Goal: Transaction & Acquisition: Purchase product/service

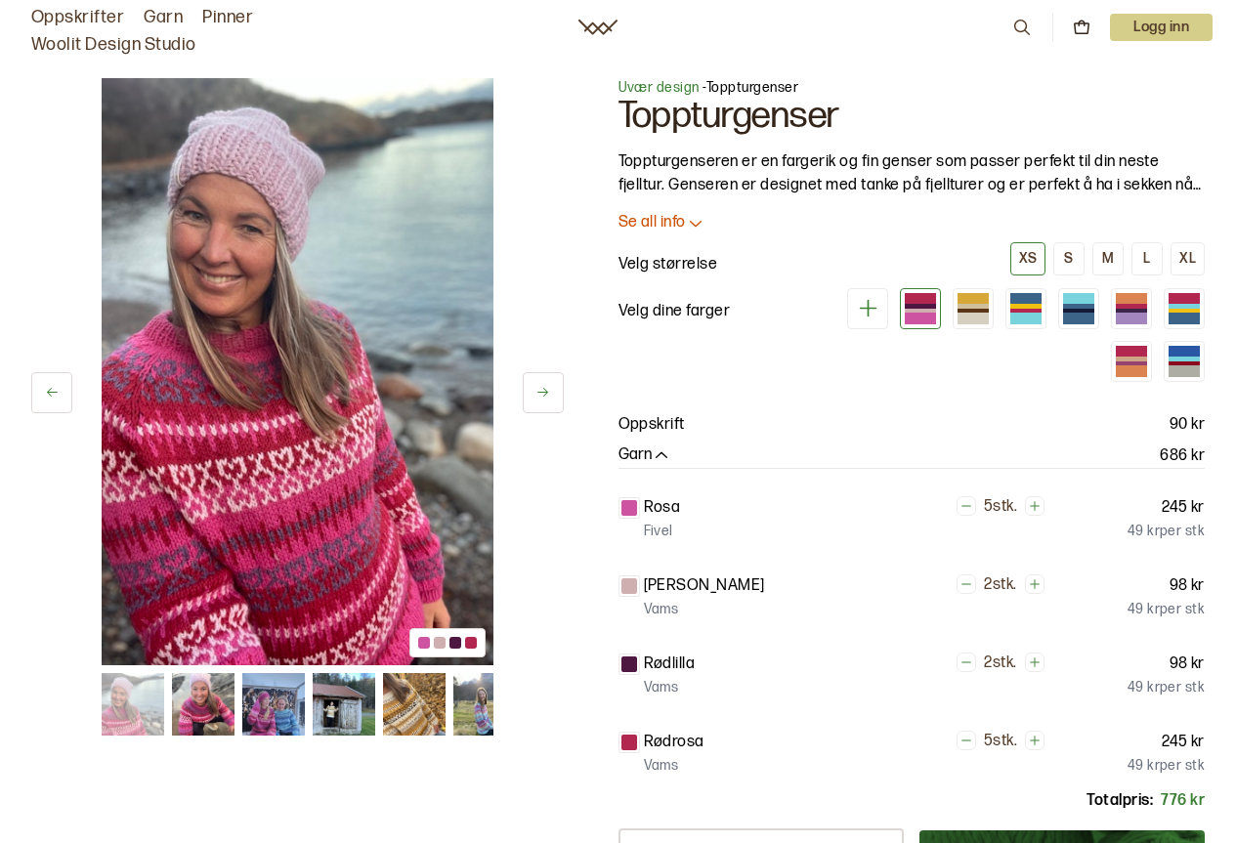
click at [697, 225] on icon at bounding box center [696, 223] width 20 height 20
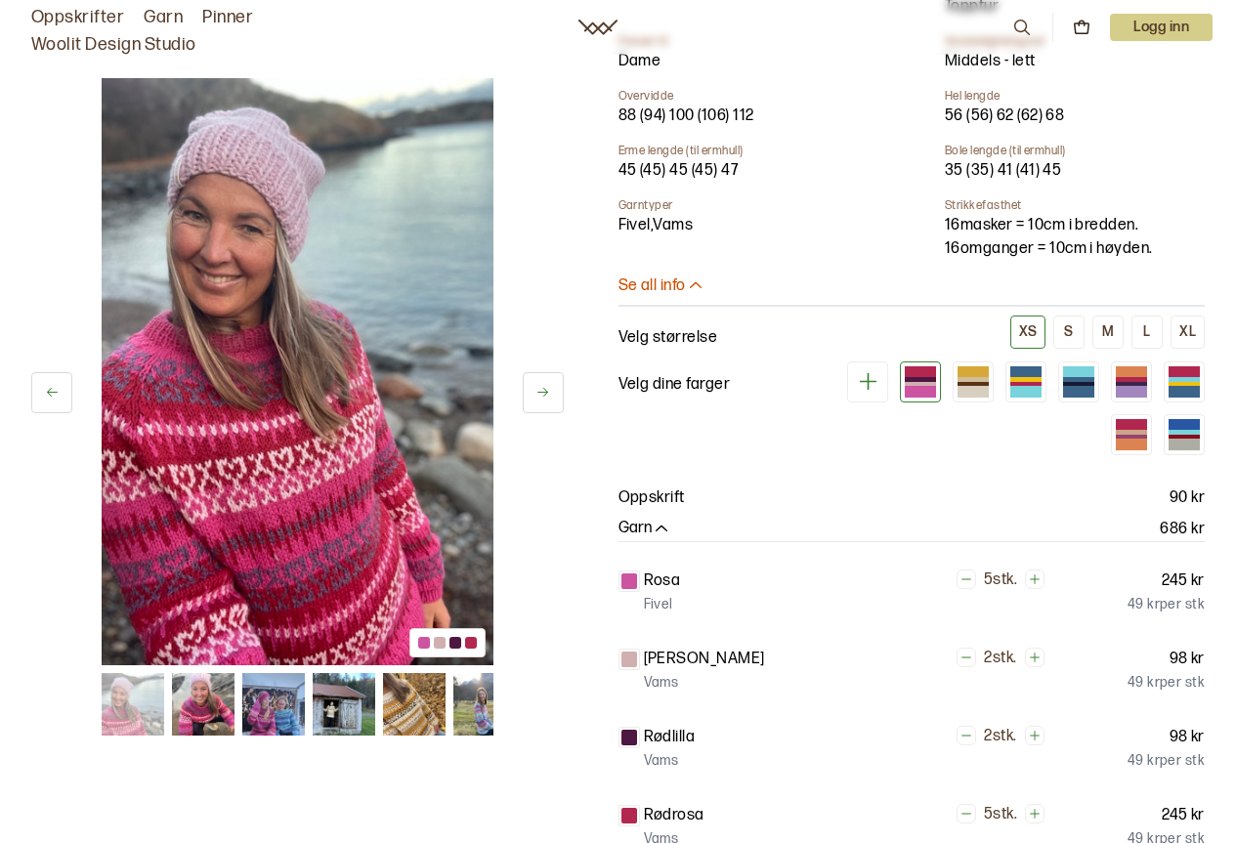
scroll to position [749, 0]
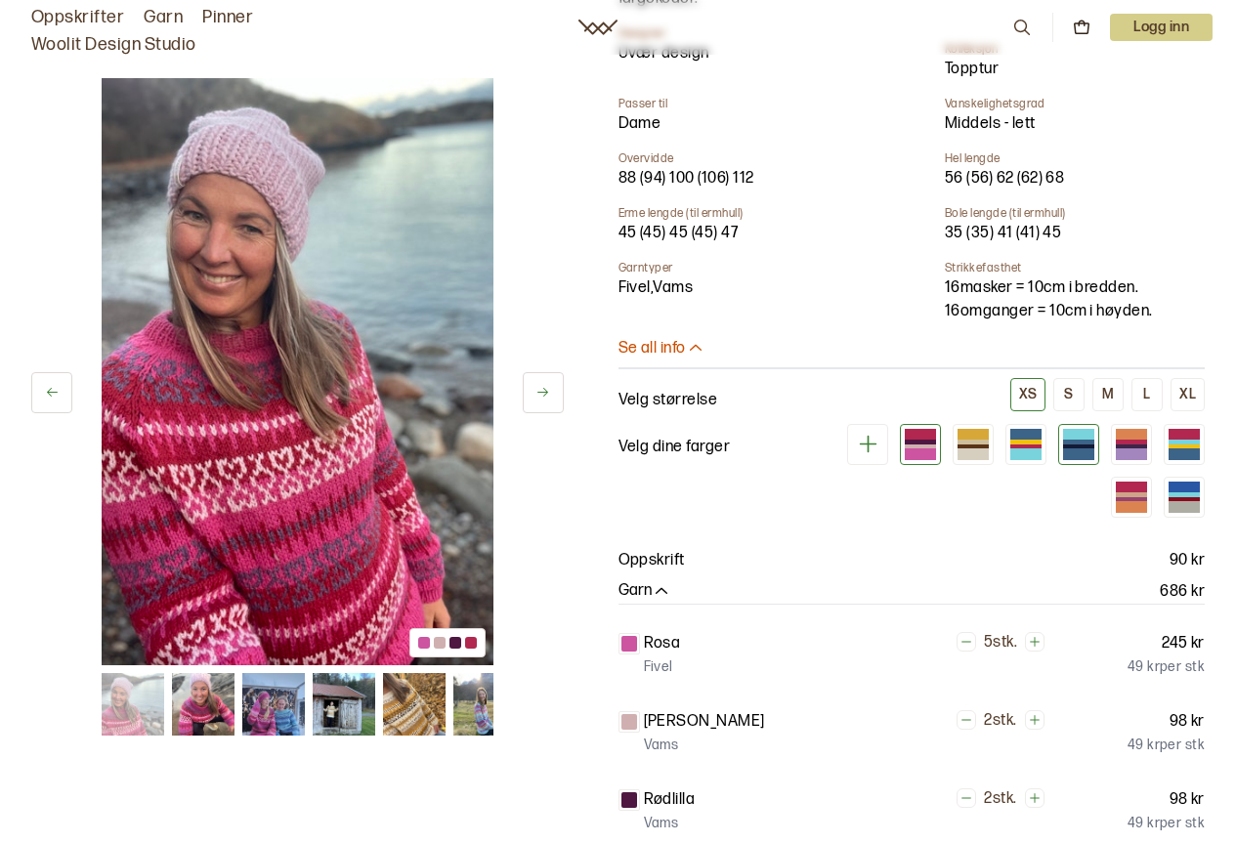
click at [1080, 440] on div at bounding box center [1078, 442] width 31 height 5
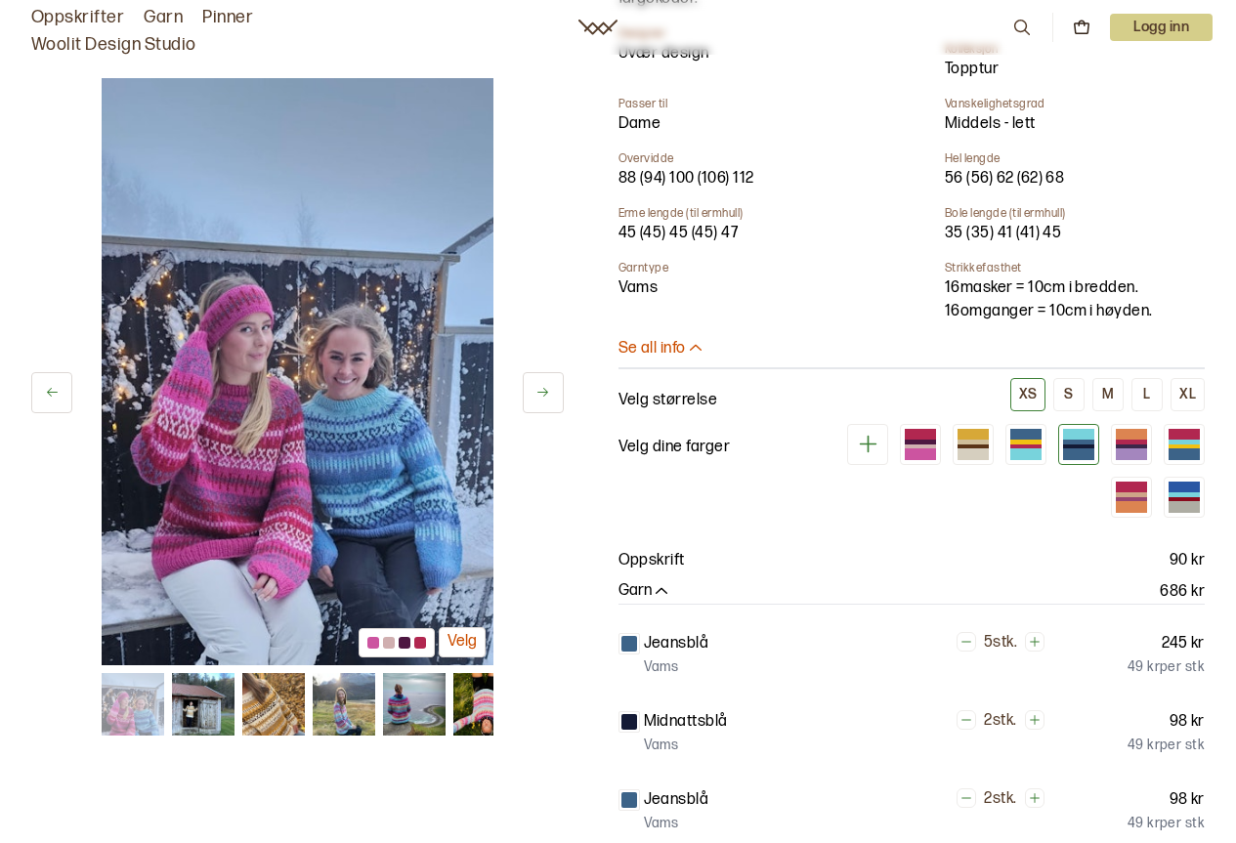
click at [355, 443] on img at bounding box center [298, 371] width 392 height 587
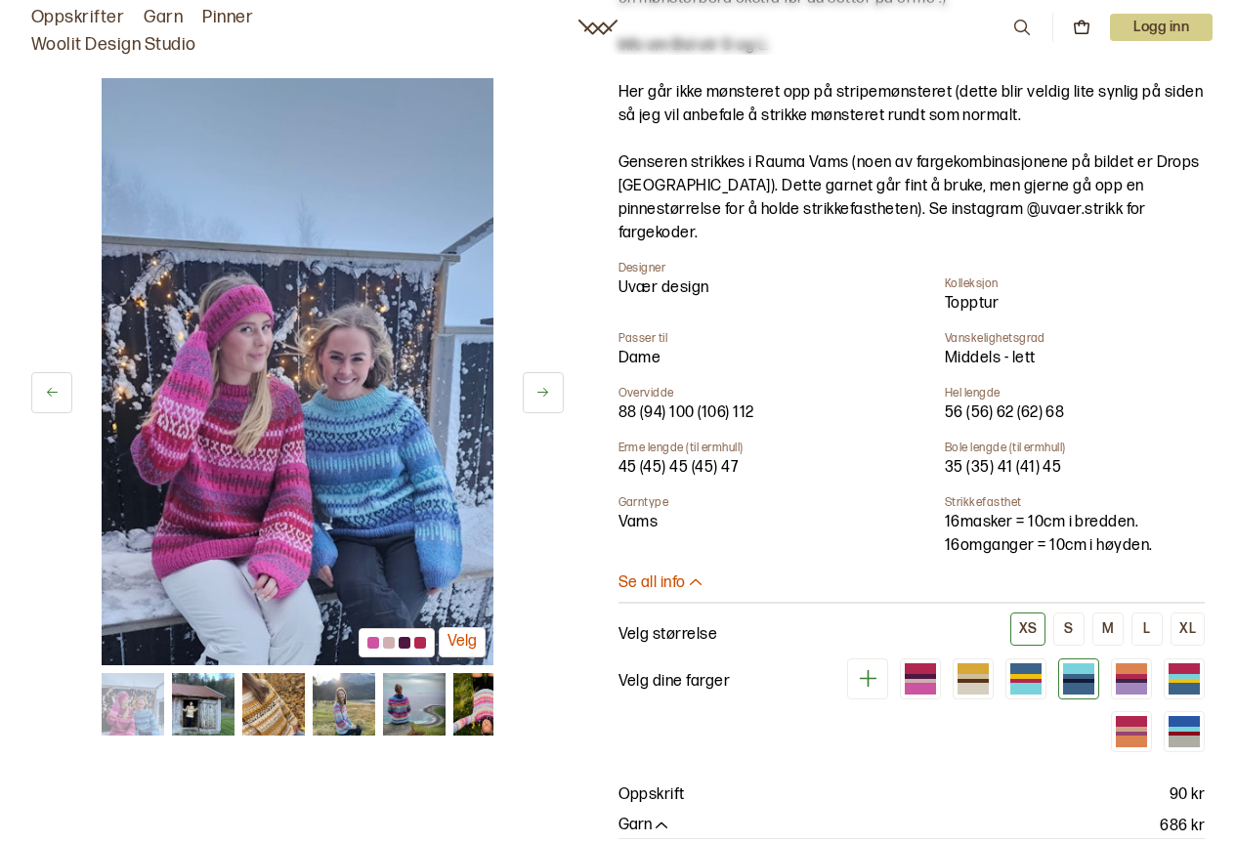
scroll to position [451, 0]
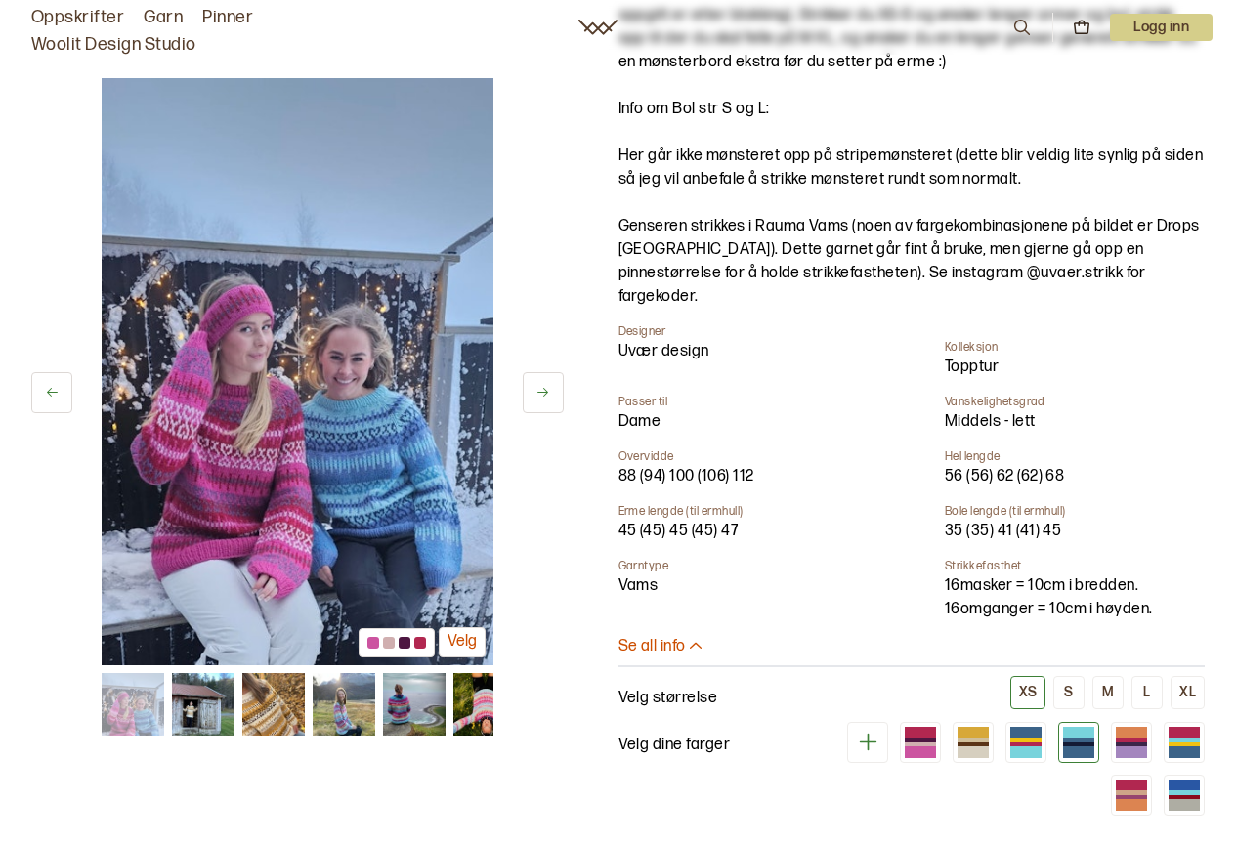
click at [546, 394] on icon at bounding box center [542, 392] width 11 height 9
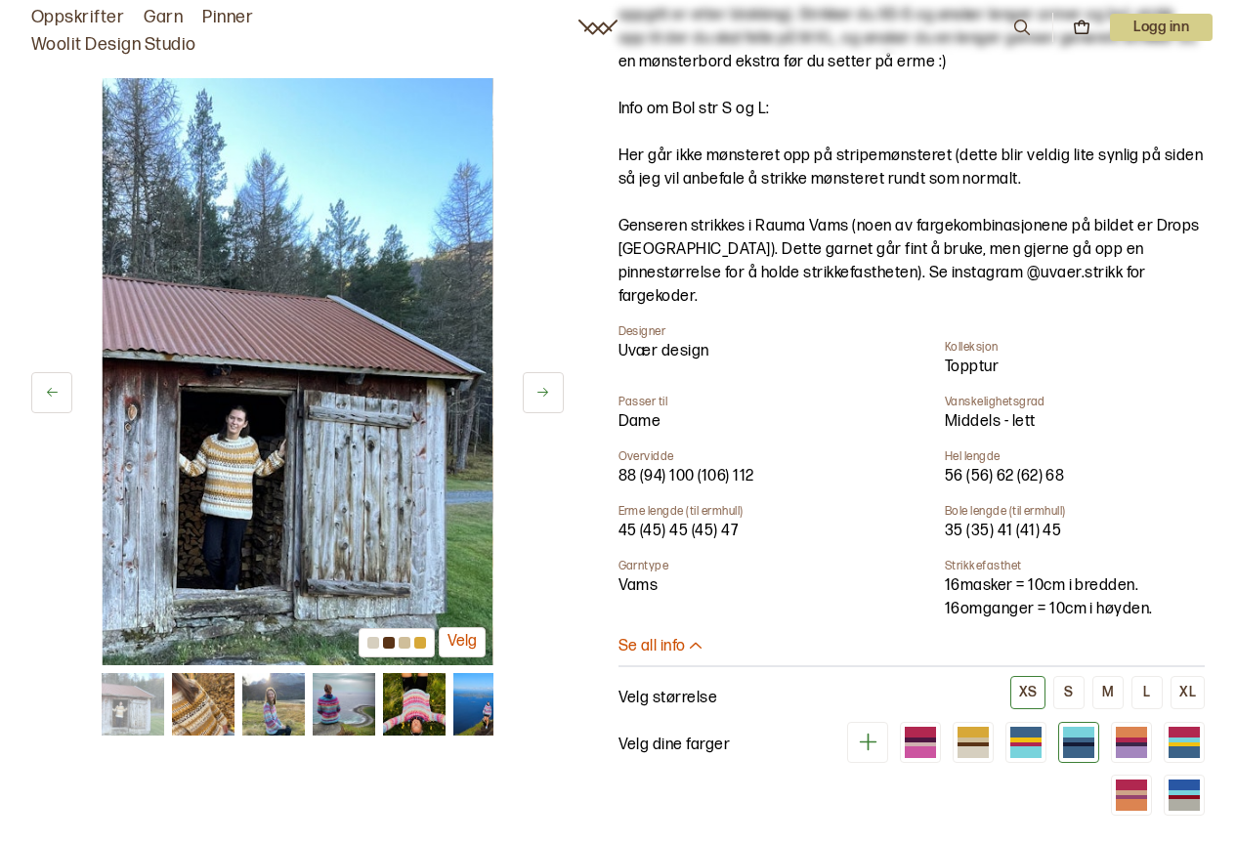
click at [546, 395] on icon at bounding box center [542, 392] width 15 height 15
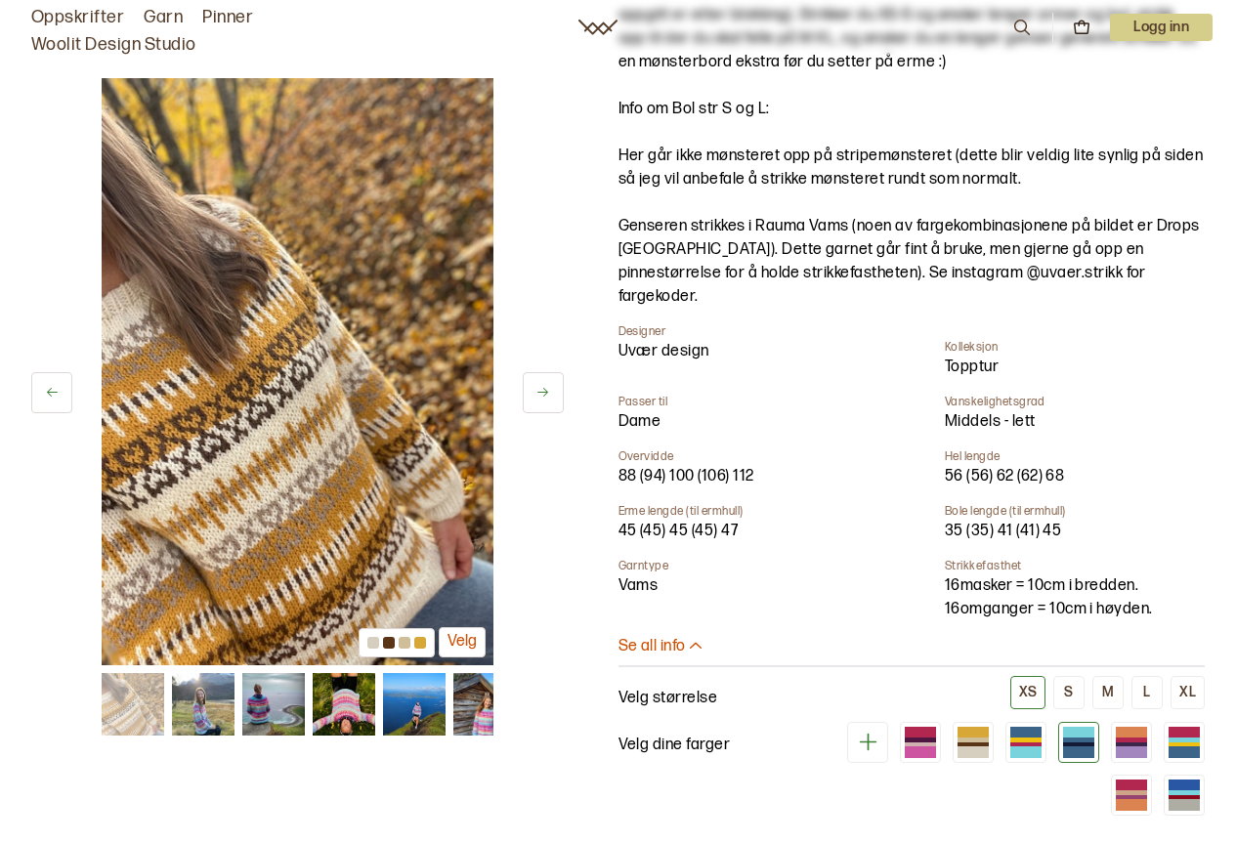
click at [546, 395] on icon at bounding box center [542, 392] width 15 height 15
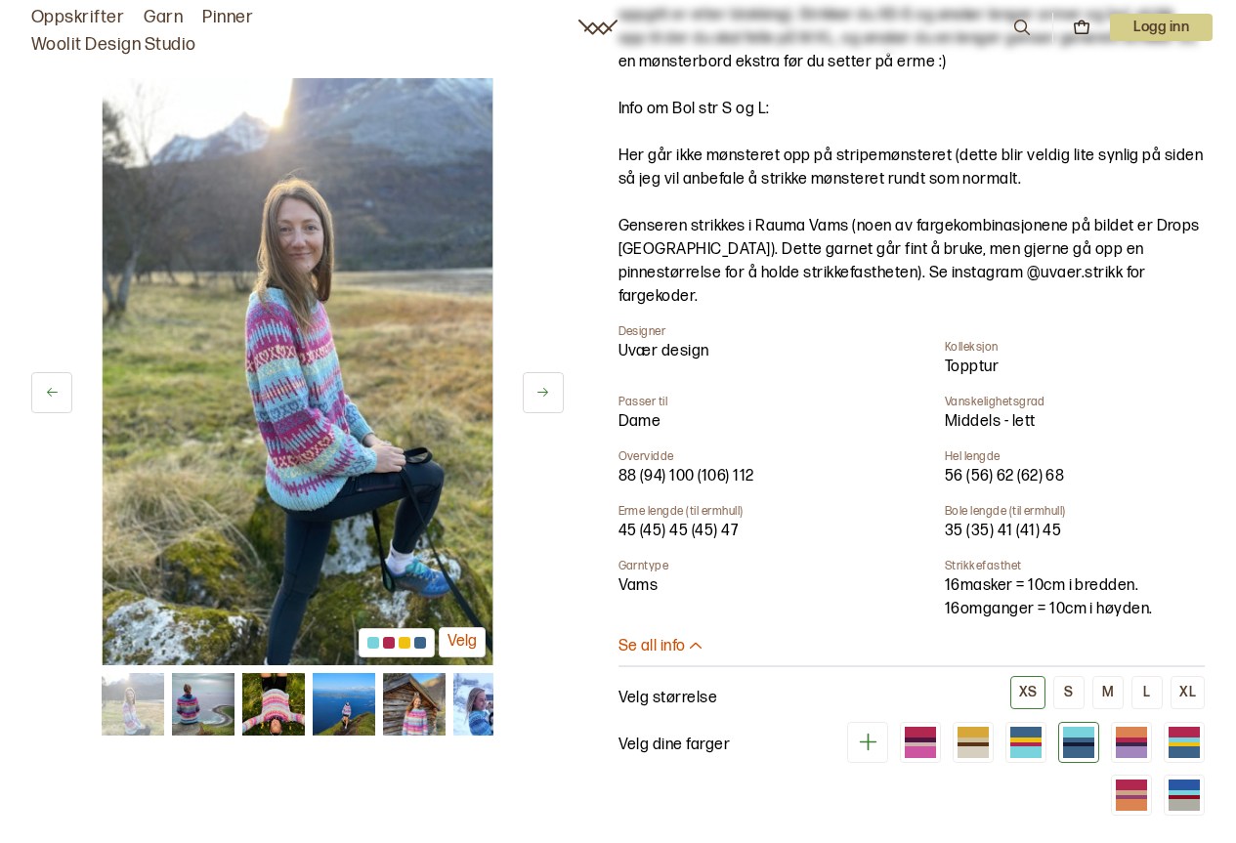
click at [546, 395] on icon at bounding box center [542, 392] width 15 height 15
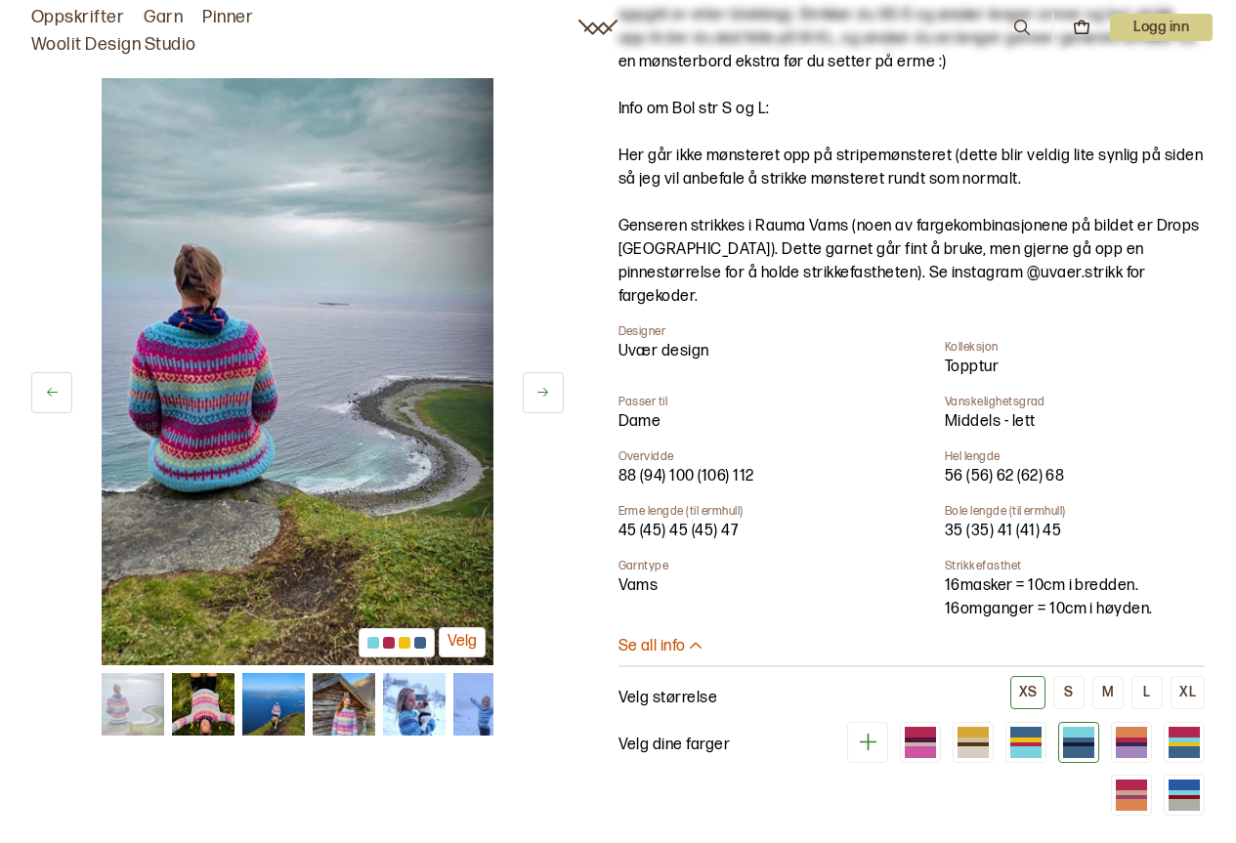
click at [546, 395] on icon at bounding box center [542, 392] width 15 height 15
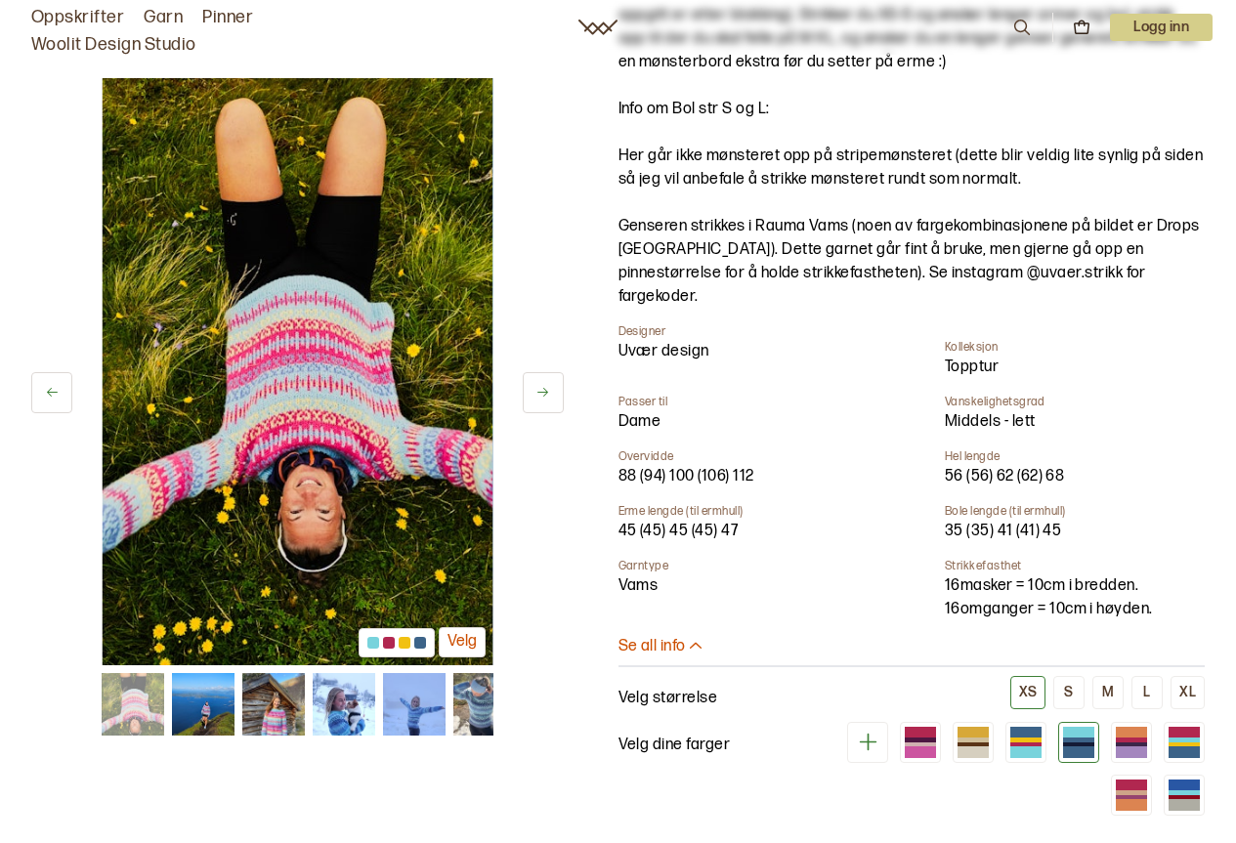
click at [546, 395] on icon at bounding box center [542, 392] width 15 height 15
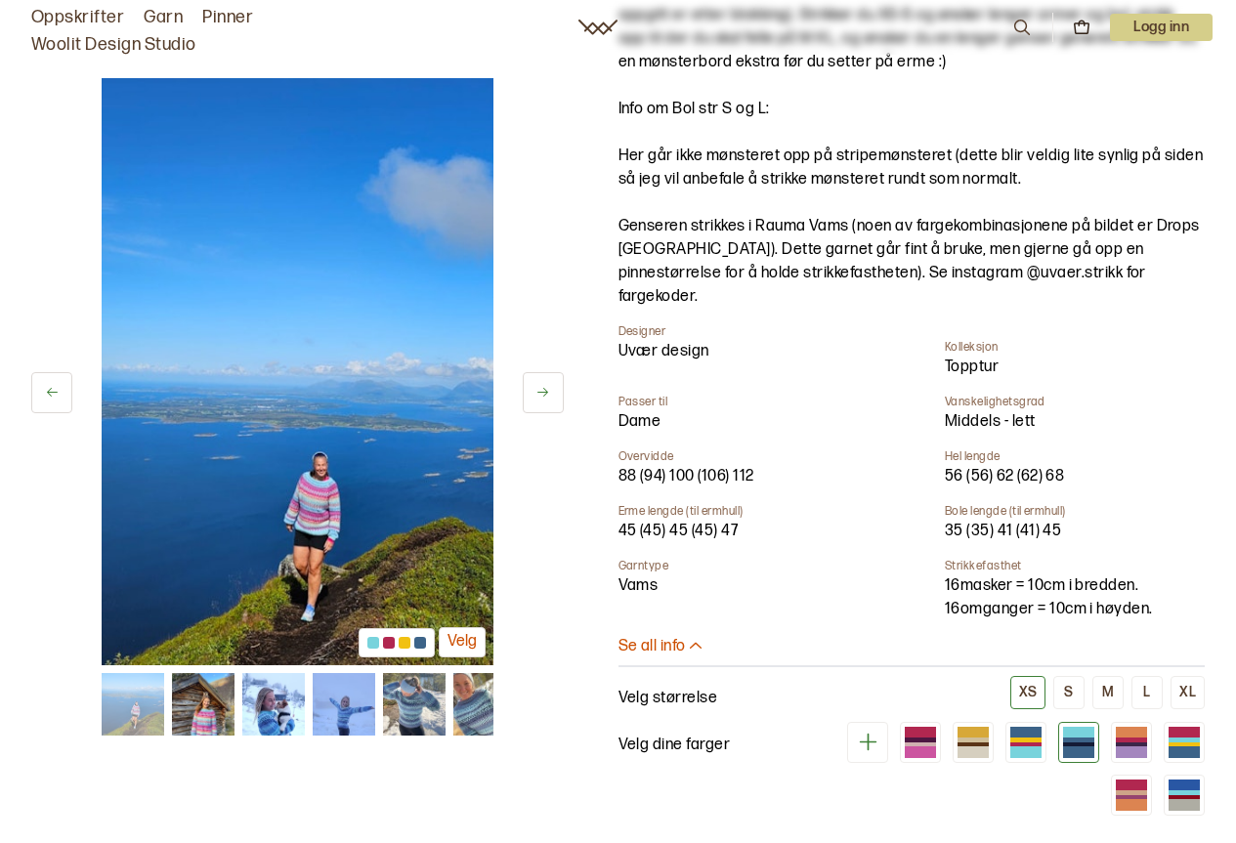
click at [546, 395] on icon at bounding box center [542, 392] width 15 height 15
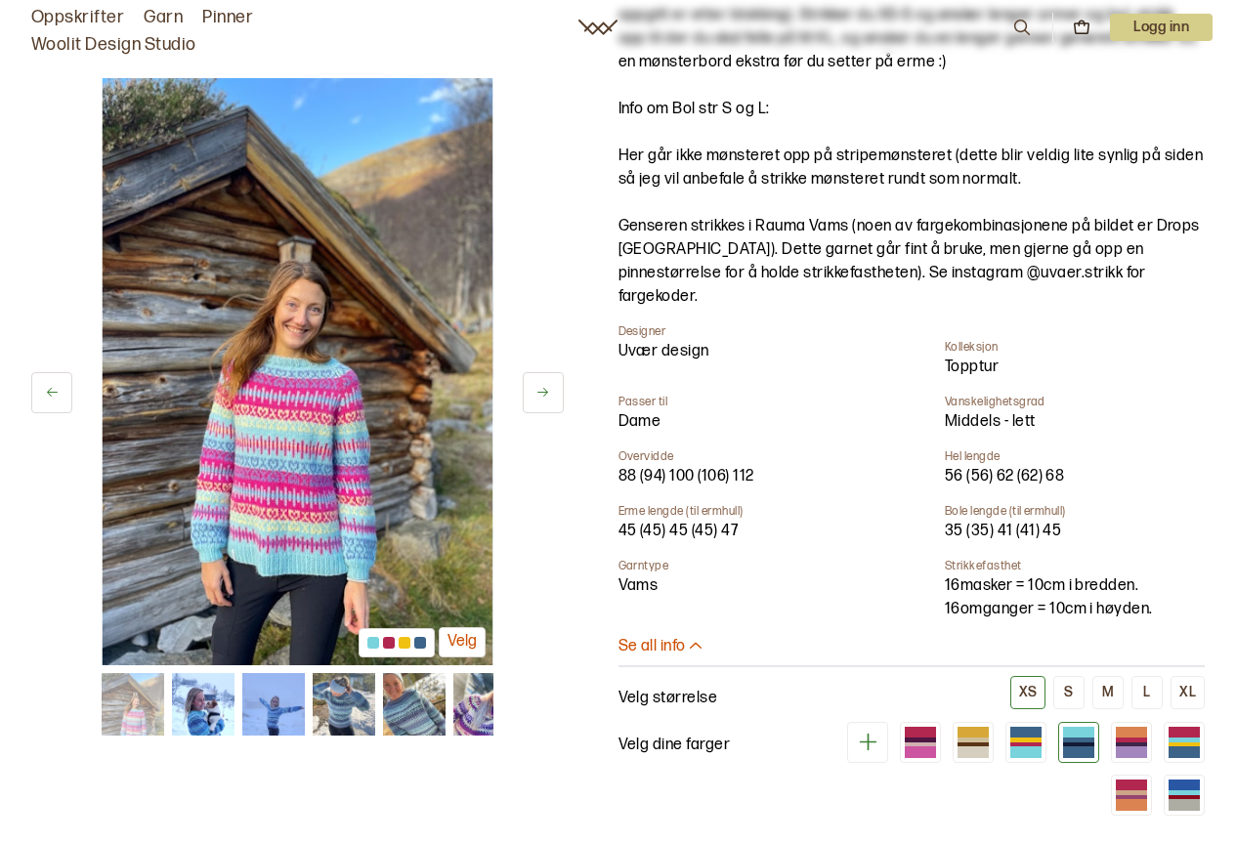
click at [546, 395] on icon at bounding box center [542, 392] width 15 height 15
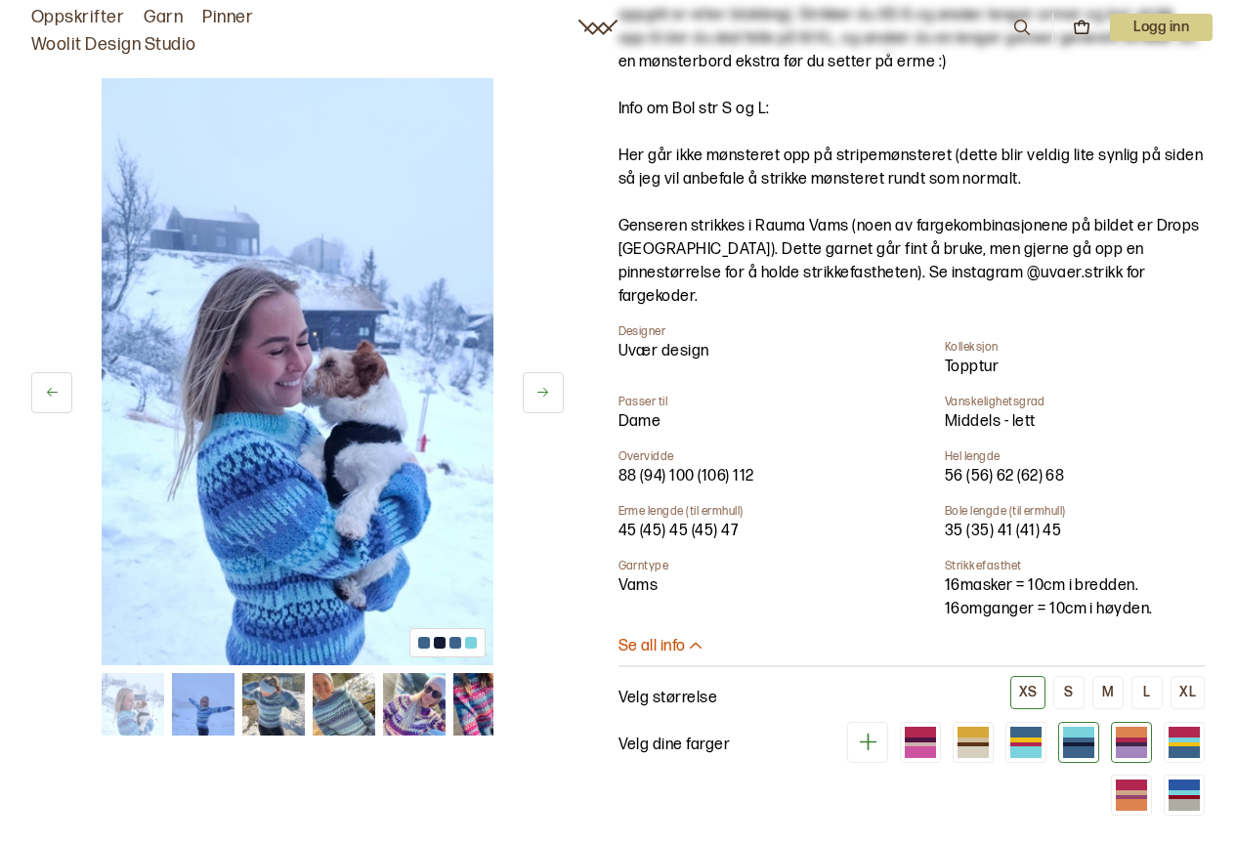
click at [1127, 747] on div at bounding box center [1131, 752] width 31 height 11
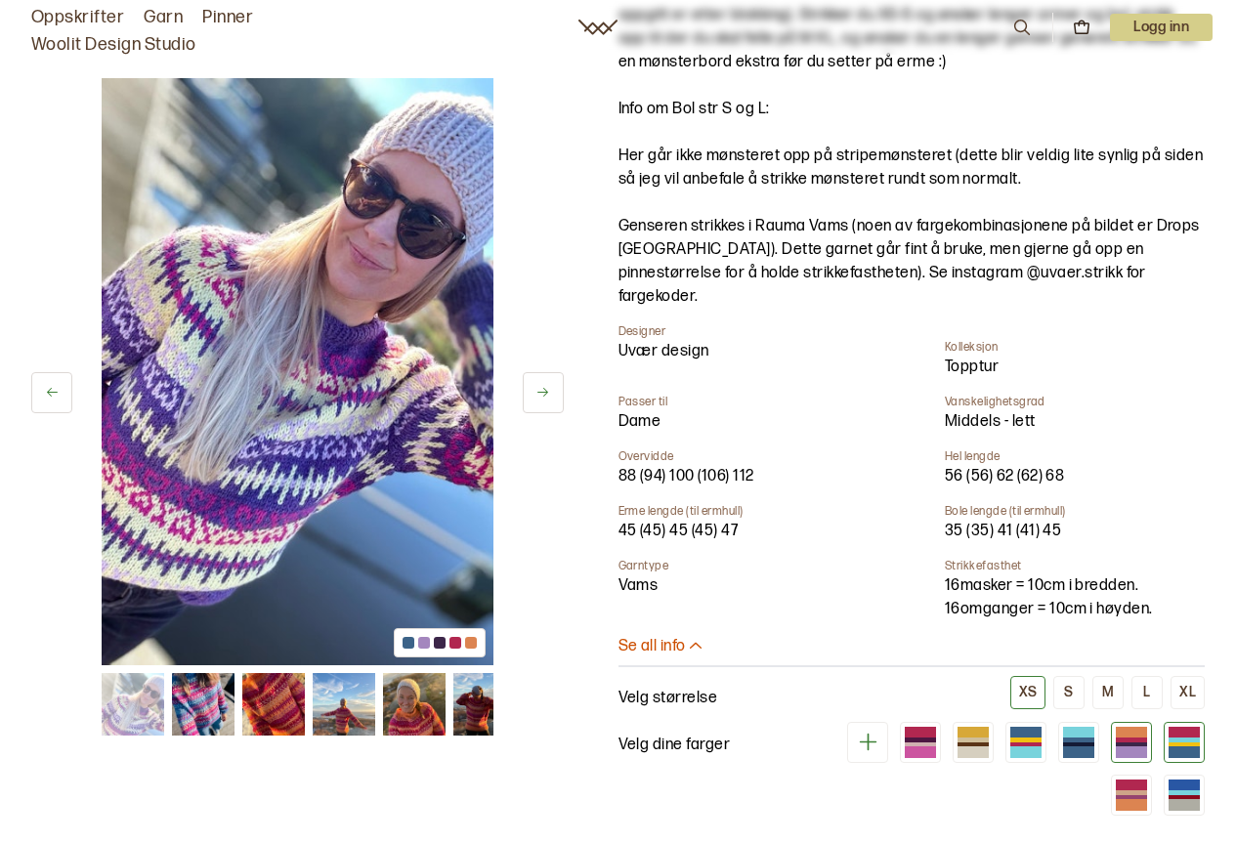
click at [1188, 727] on div at bounding box center [1184, 732] width 31 height 11
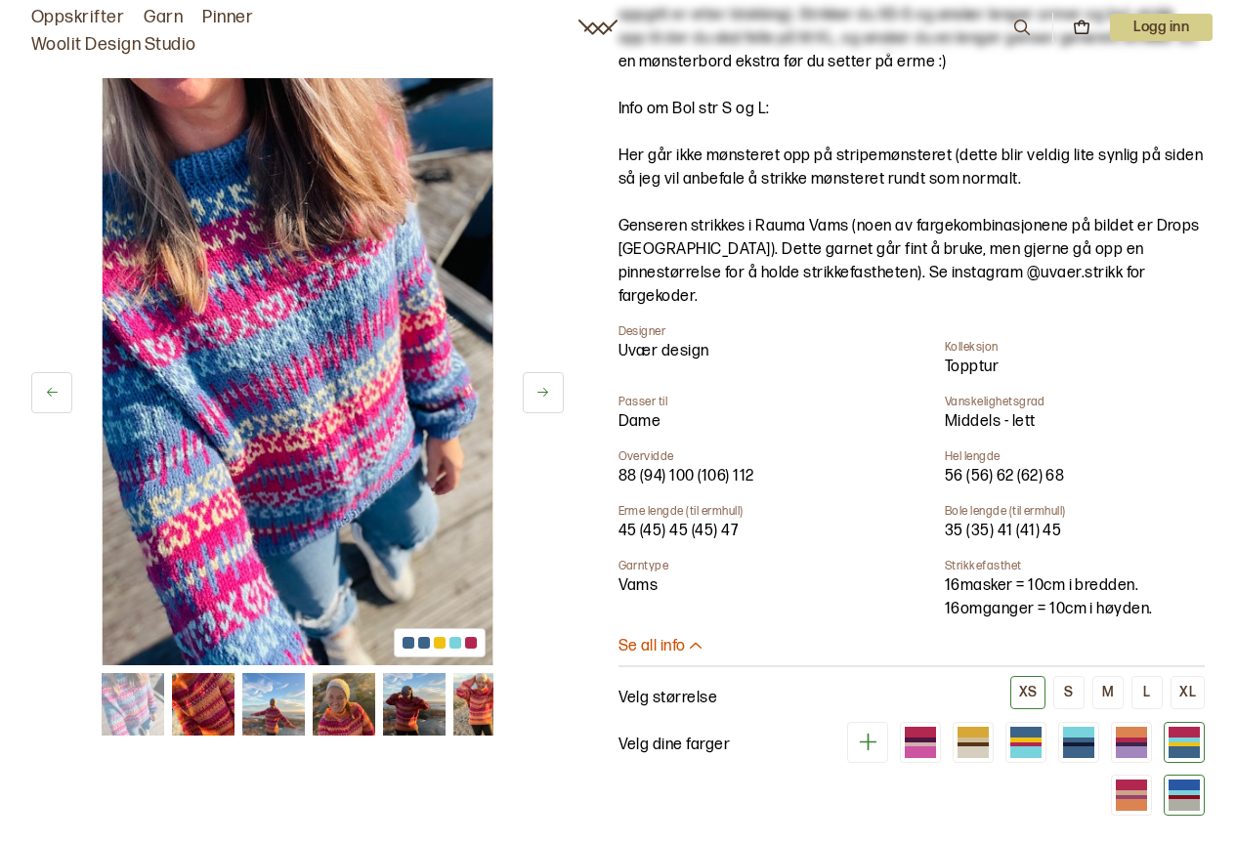
click at [1184, 790] on div at bounding box center [1184, 792] width 31 height 5
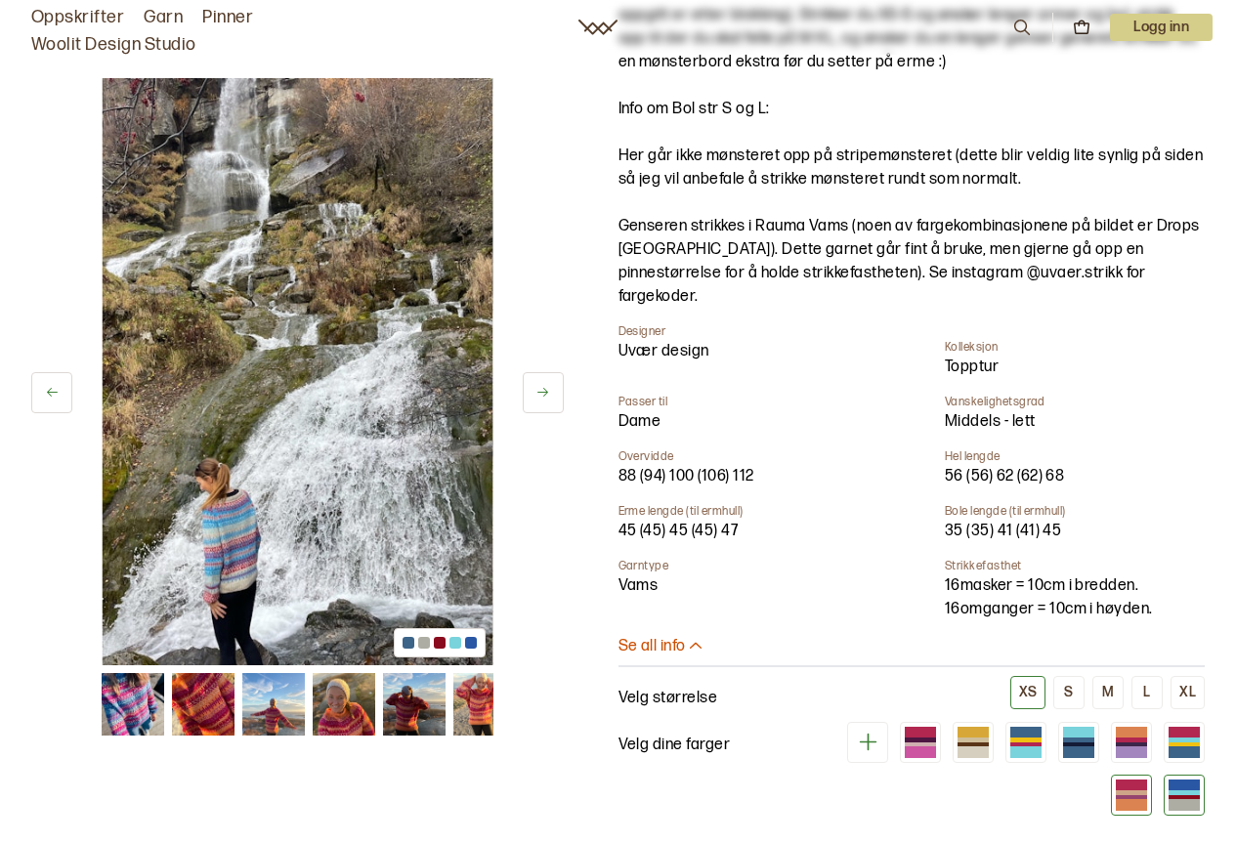
click at [1130, 790] on div at bounding box center [1131, 792] width 31 height 5
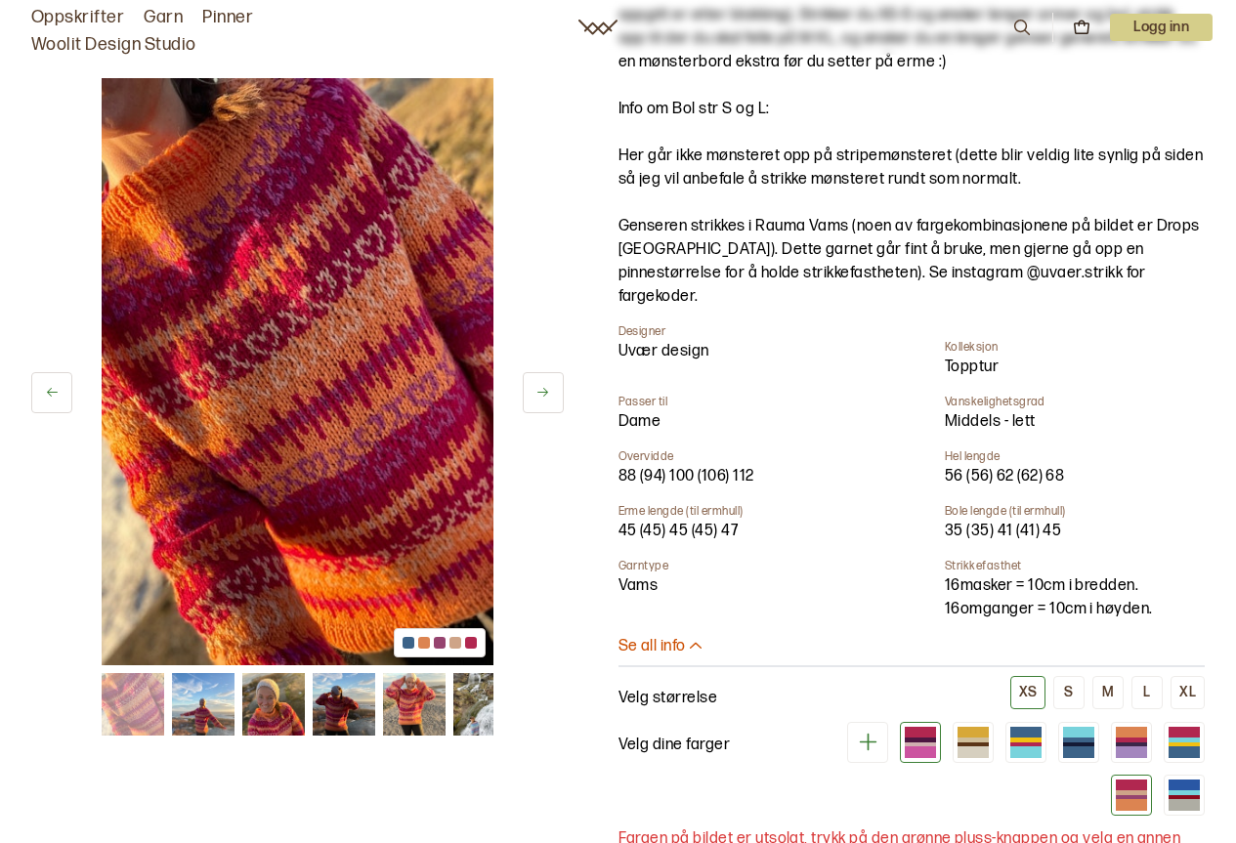
click at [917, 743] on div at bounding box center [920, 745] width 31 height 5
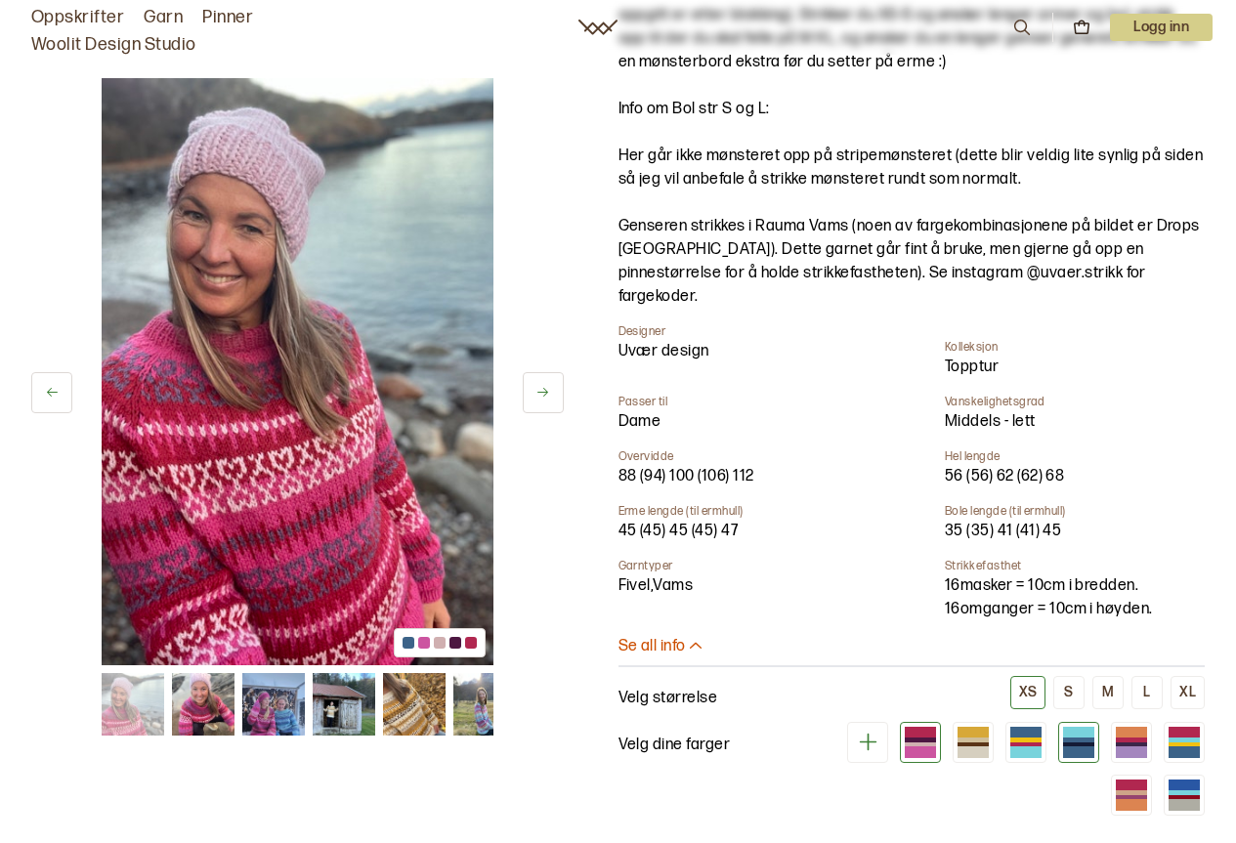
click at [1075, 738] on div at bounding box center [1078, 740] width 31 height 5
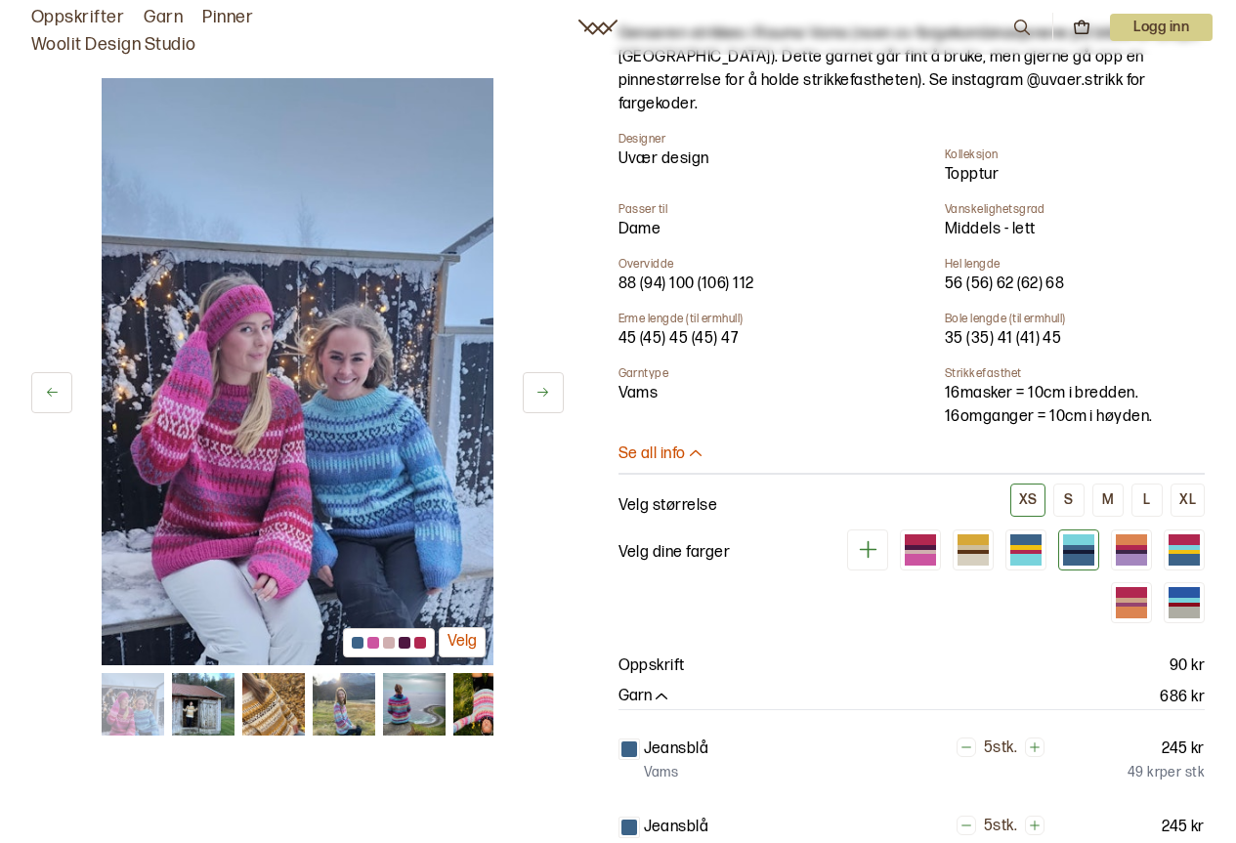
scroll to position [707, 0]
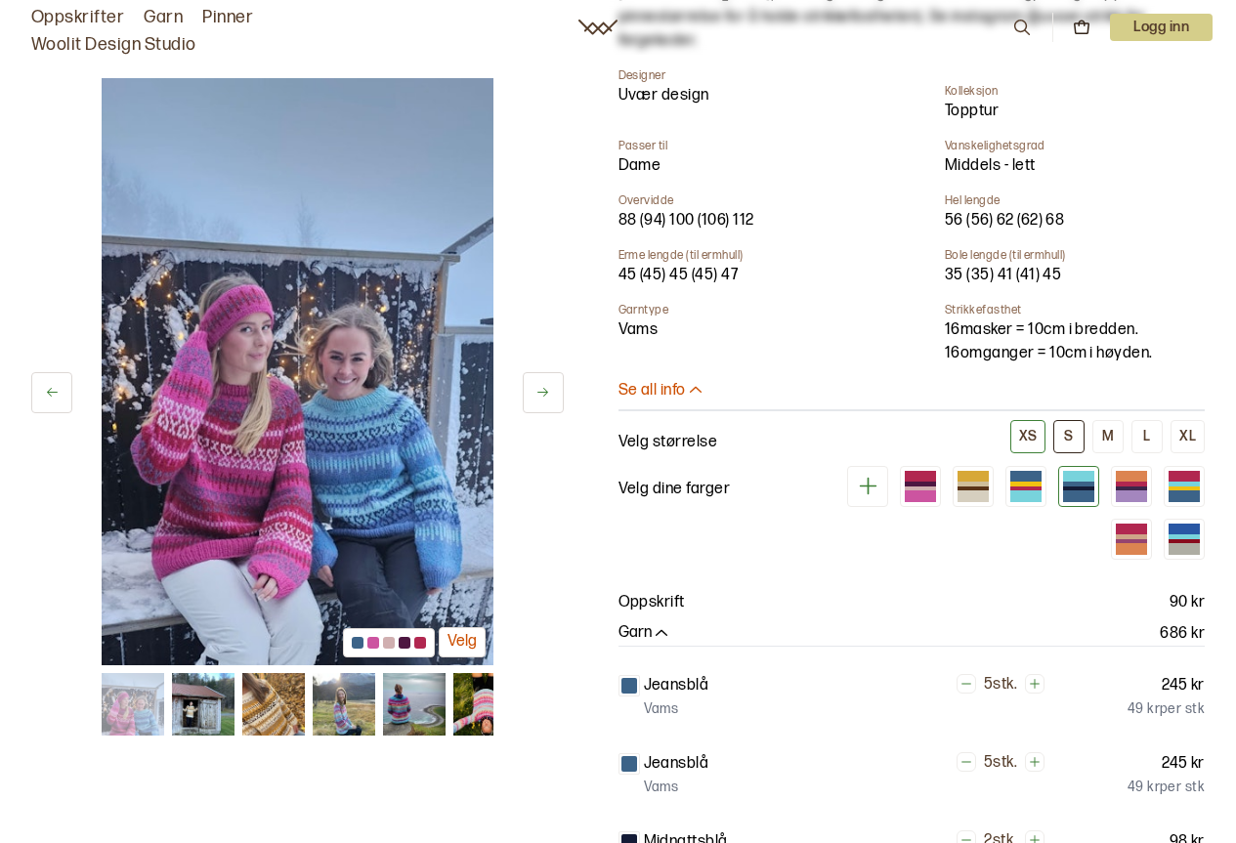
click at [1065, 428] on div "S" at bounding box center [1068, 437] width 9 height 18
click at [402, 494] on img at bounding box center [298, 371] width 392 height 587
click at [444, 549] on img at bounding box center [298, 371] width 392 height 587
click at [1083, 487] on div at bounding box center [1078, 489] width 31 height 5
click at [354, 642] on div at bounding box center [358, 643] width 12 height 12
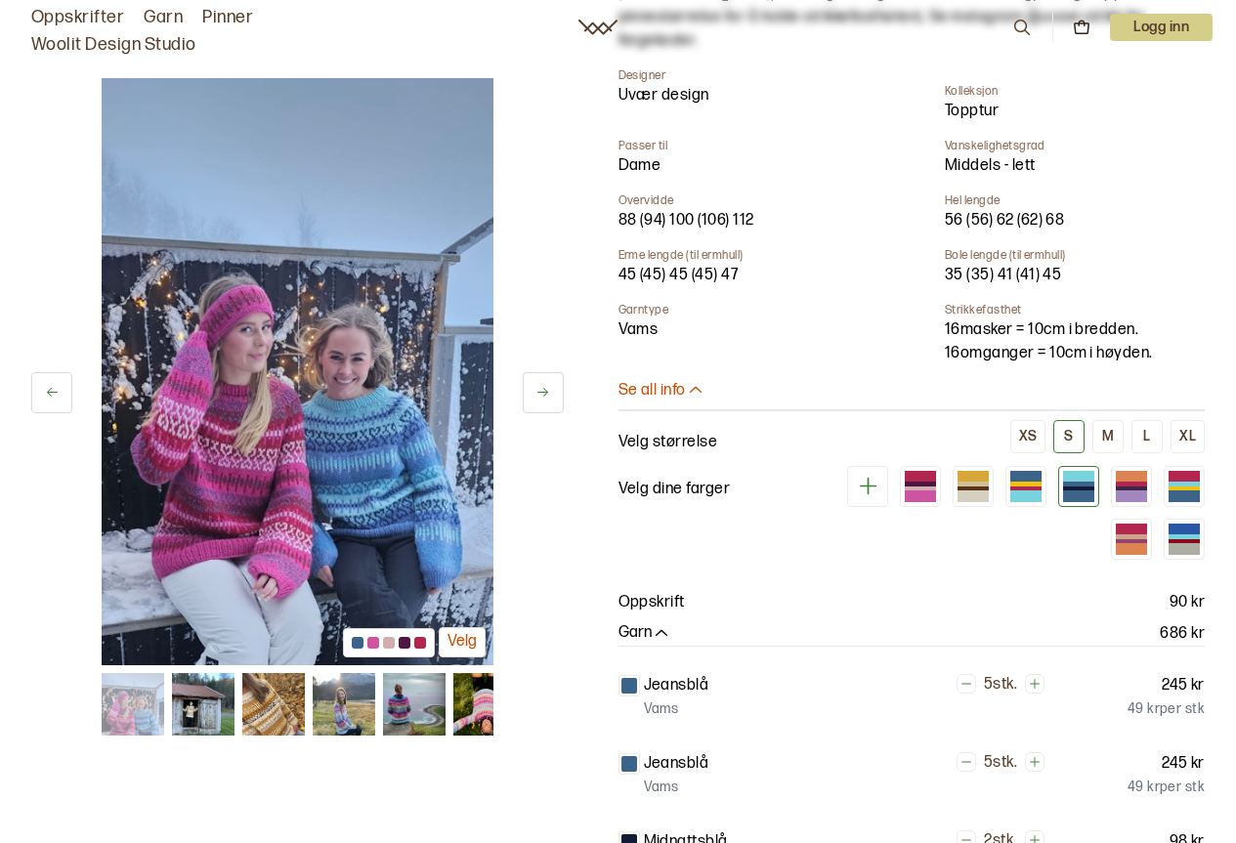
click at [463, 639] on button "Velg" at bounding box center [462, 642] width 47 height 30
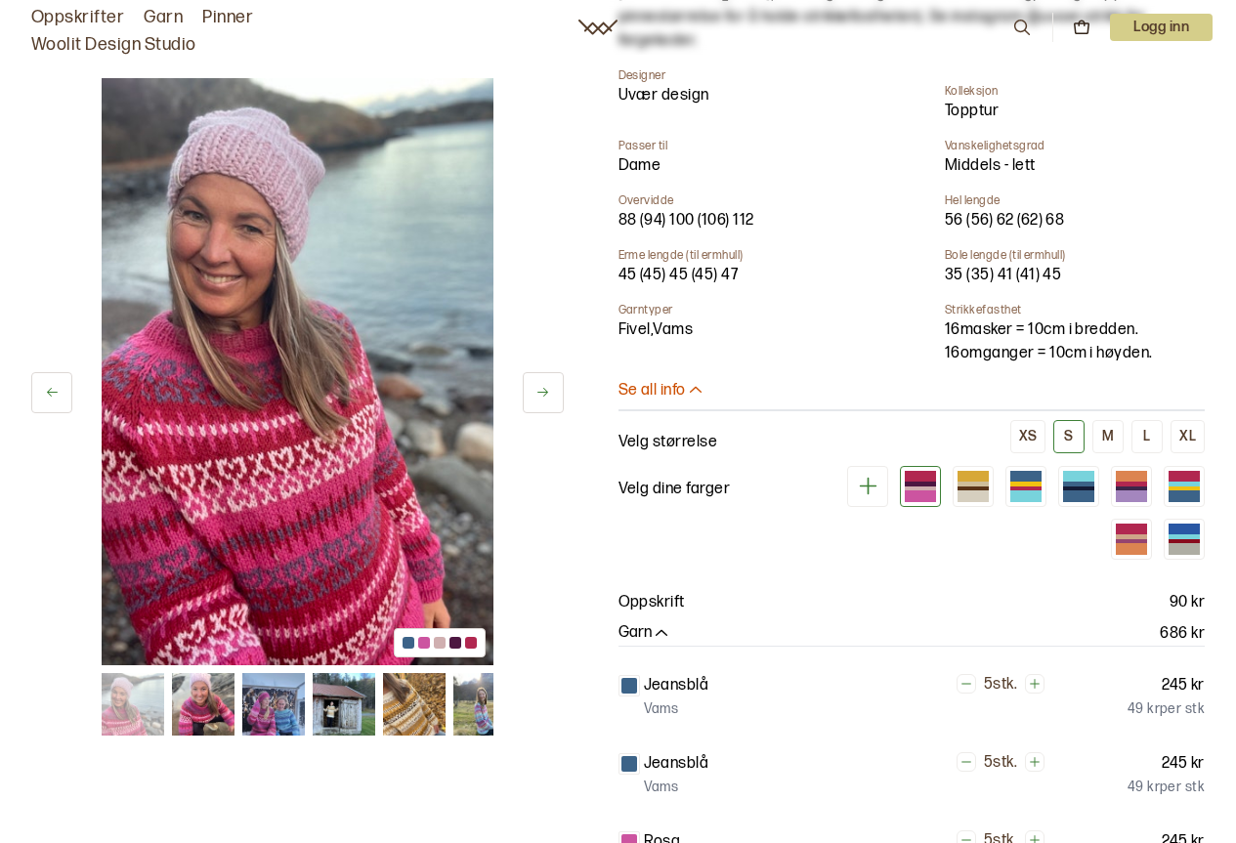
click at [407, 641] on div at bounding box center [409, 643] width 12 height 12
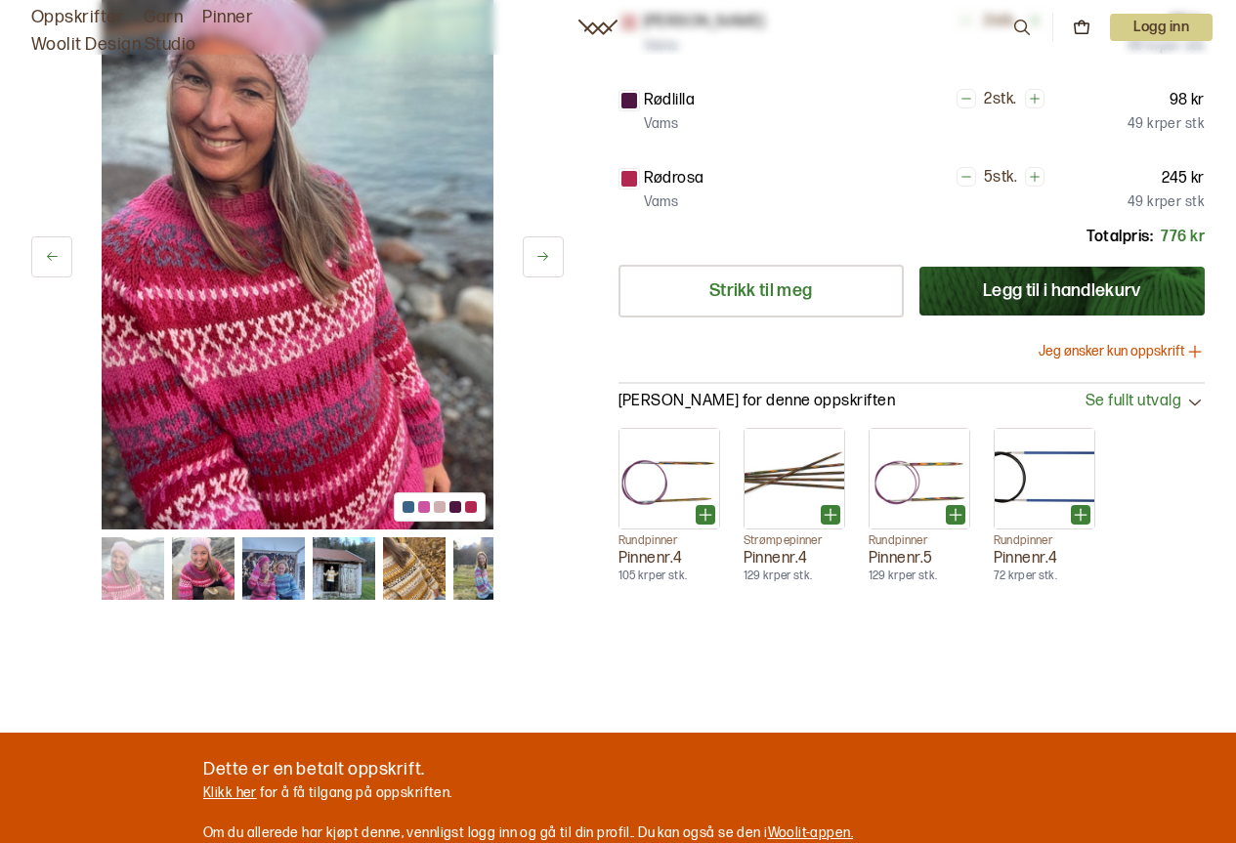
scroll to position [1669, 0]
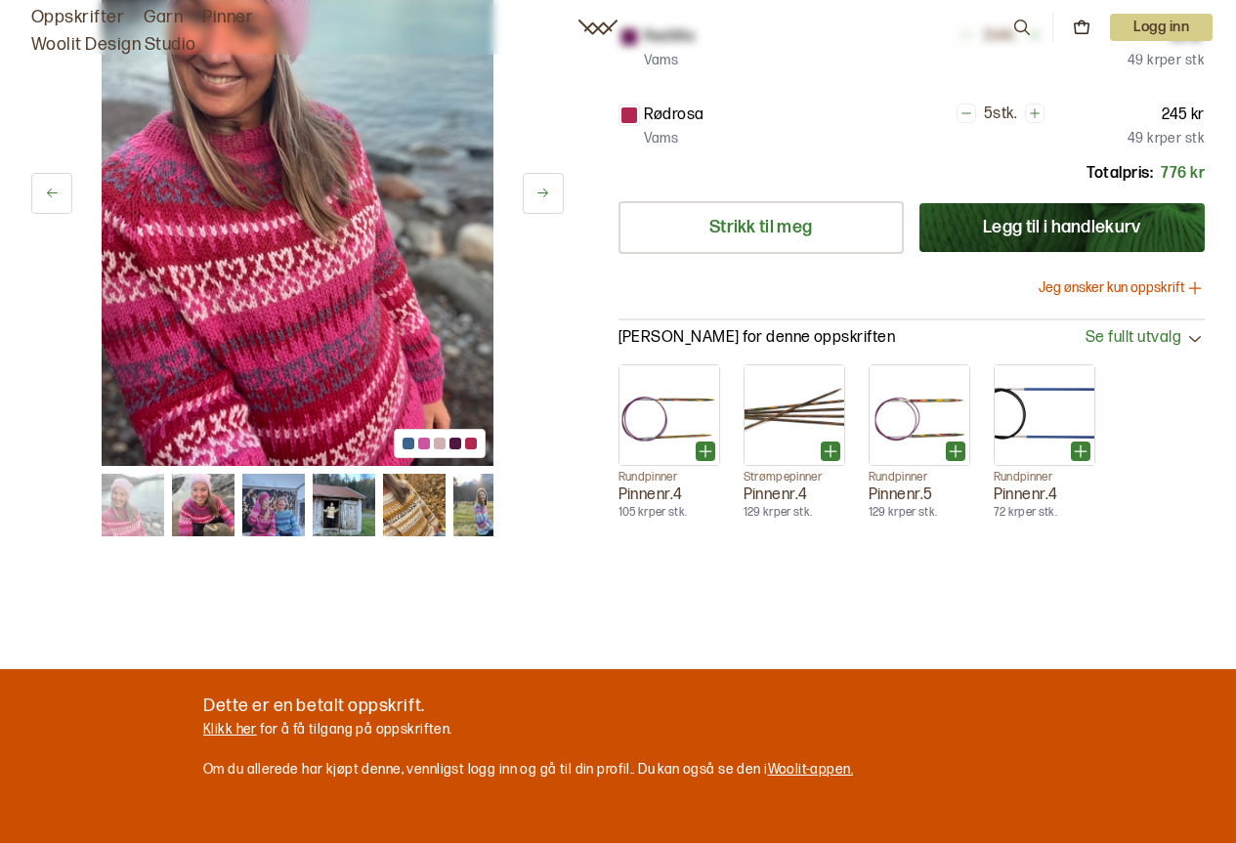
click at [1179, 328] on span "Se fullt utvalg" at bounding box center [1134, 338] width 96 height 21
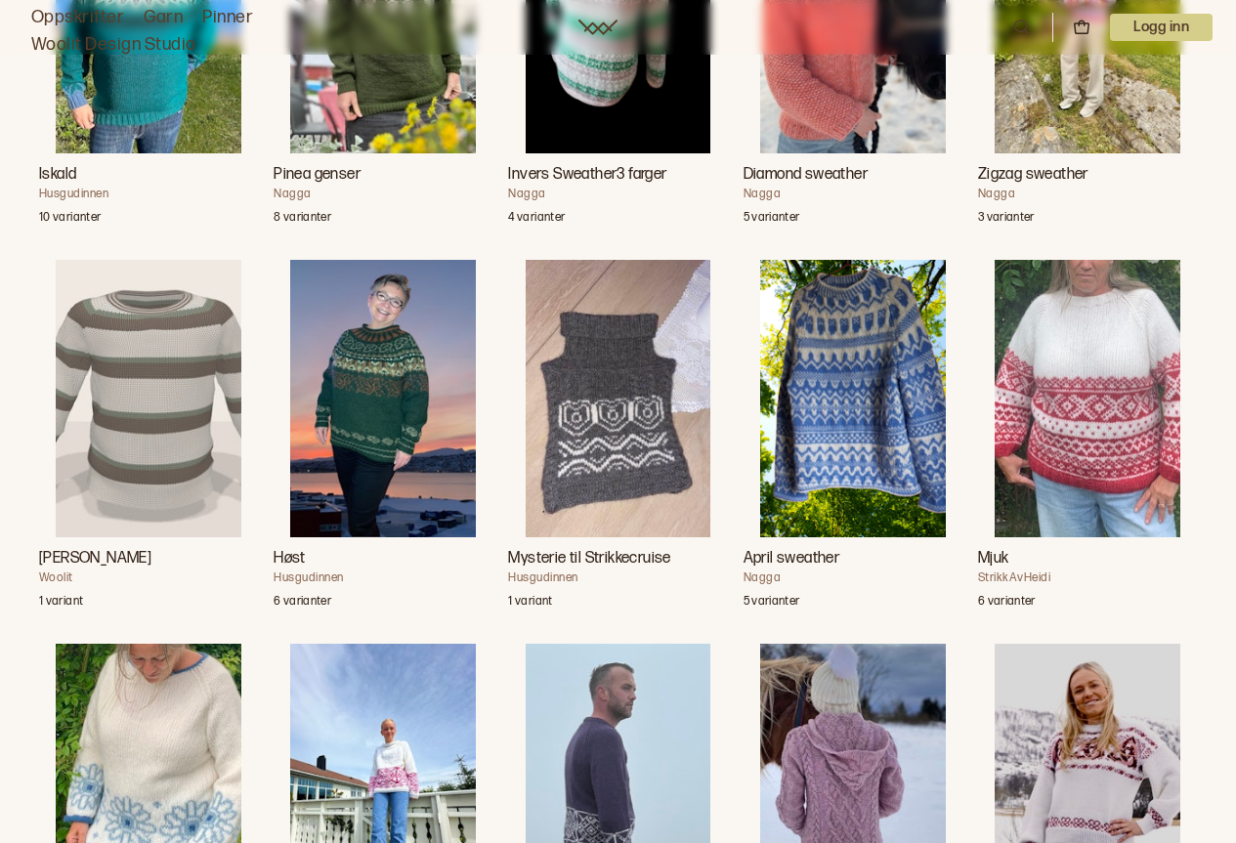
scroll to position [3149, 0]
